Goal: Book appointment/travel/reservation

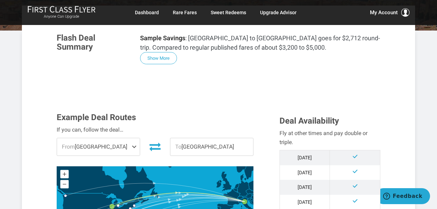
scroll to position [127, 0]
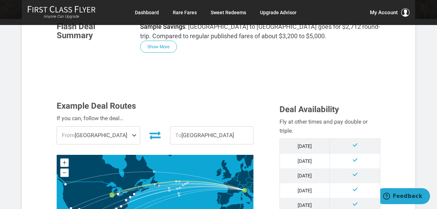
click at [134, 135] on span at bounding box center [135, 135] width 8 height 17
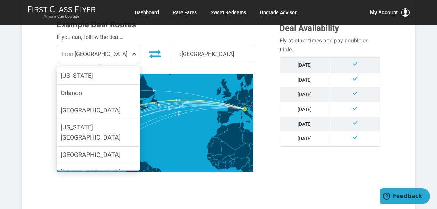
scroll to position [56, 0]
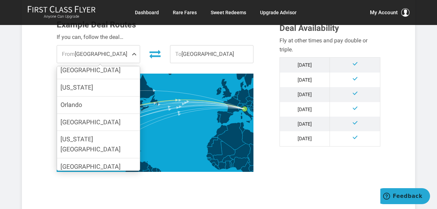
click at [79, 105] on span "Orlando" at bounding box center [71, 104] width 22 height 7
click at [0, 0] on input "Orlando" at bounding box center [0, 0] width 0 height 0
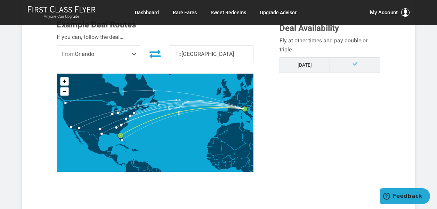
click at [134, 53] on span at bounding box center [135, 54] width 8 height 17
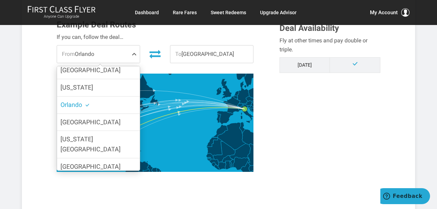
click at [122, 84] on label "[US_STATE]" at bounding box center [98, 87] width 83 height 17
click at [0, 0] on input "[US_STATE]" at bounding box center [0, 0] width 0 height 0
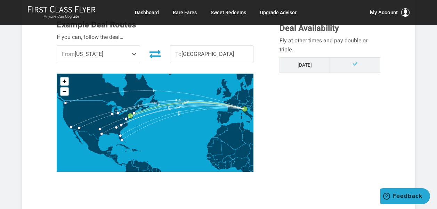
click at [133, 54] on span at bounding box center [135, 54] width 8 height 17
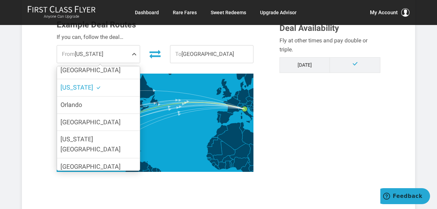
click at [111, 122] on label "[GEOGRAPHIC_DATA]" at bounding box center [98, 122] width 83 height 17
click at [0, 0] on input "[GEOGRAPHIC_DATA]" at bounding box center [0, 0] width 0 height 0
